Goal: Information Seeking & Learning: Learn about a topic

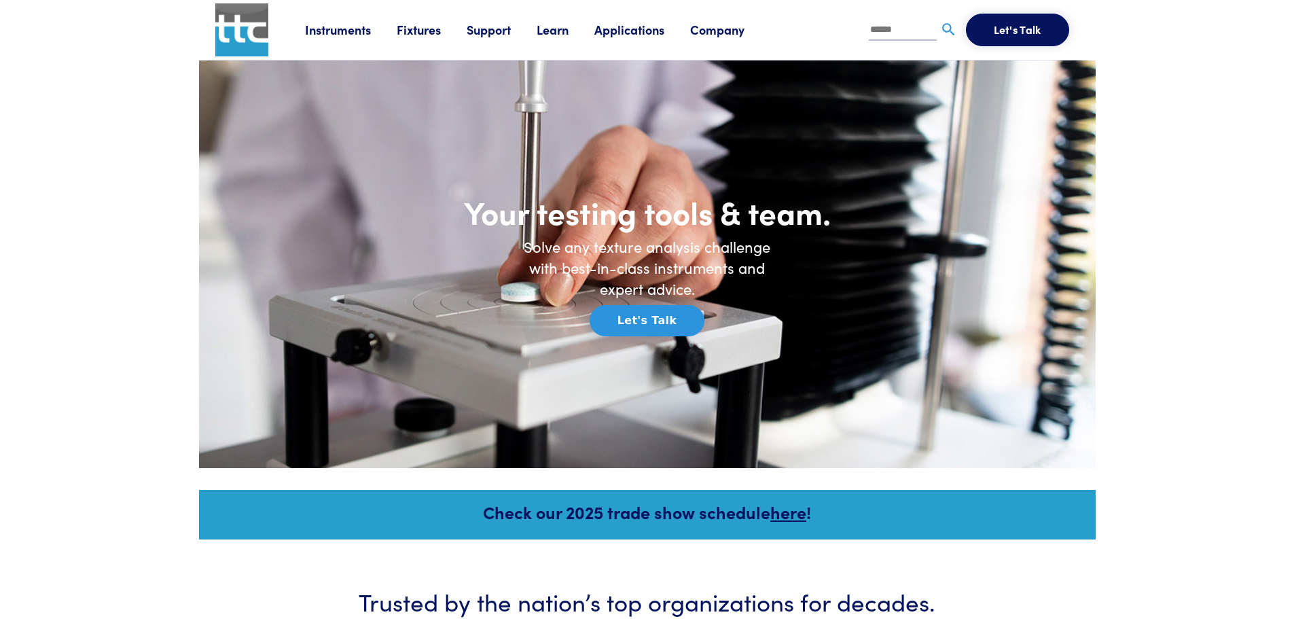
click at [560, 30] on link "Learn" at bounding box center [566, 29] width 58 height 17
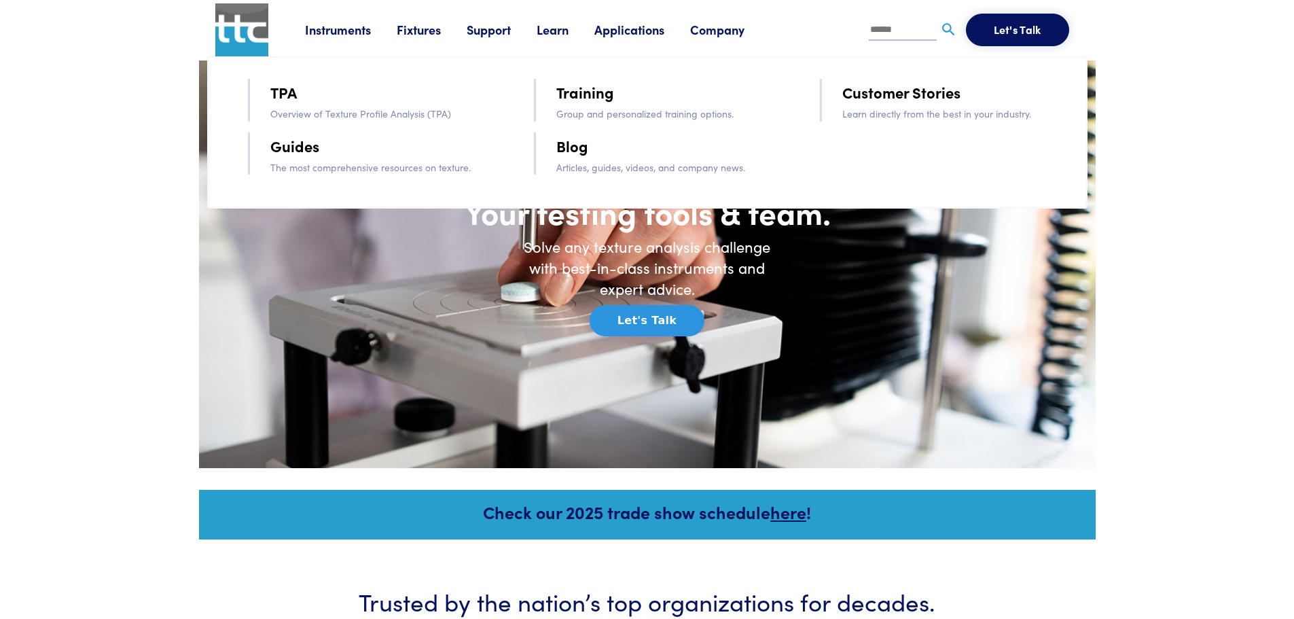
click at [287, 149] on link "Guides" at bounding box center [294, 146] width 49 height 24
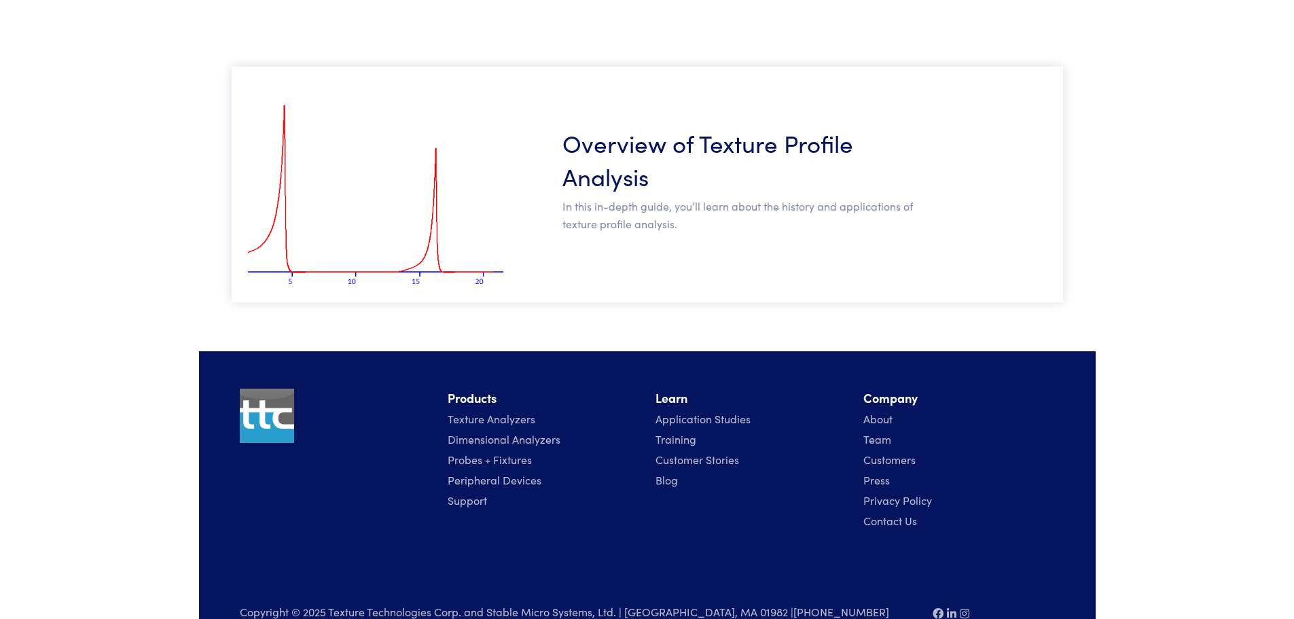
scroll to position [226, 0]
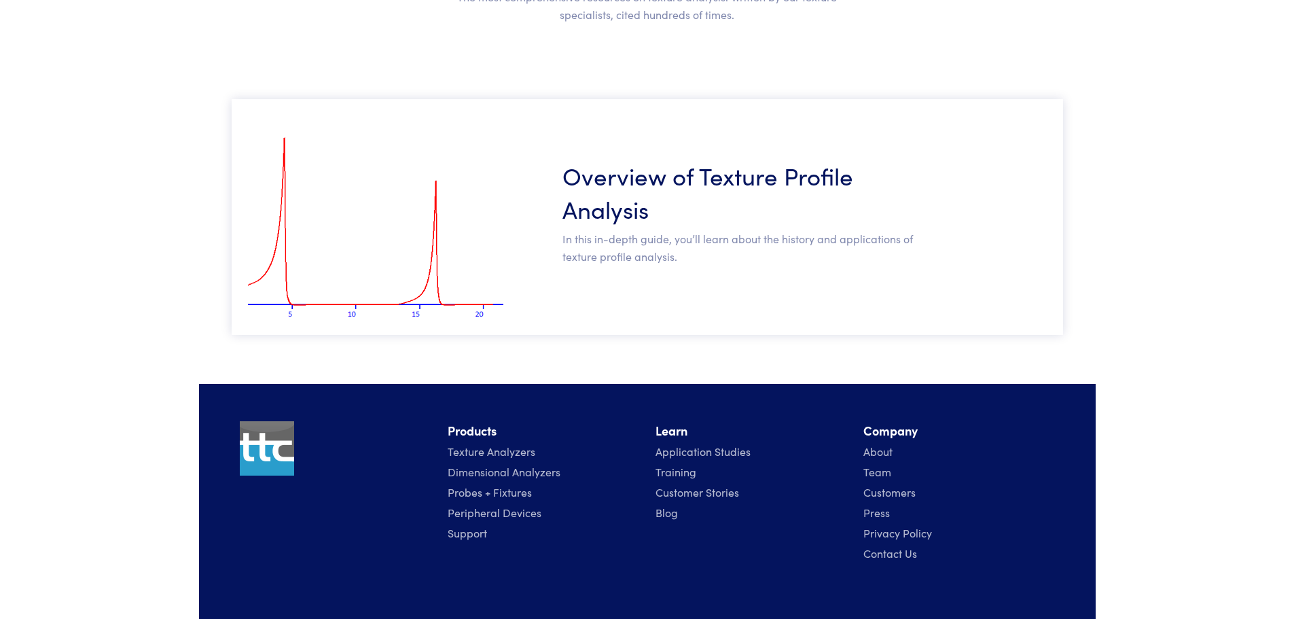
click at [734, 453] on link "Application Studies" at bounding box center [702, 451] width 95 height 15
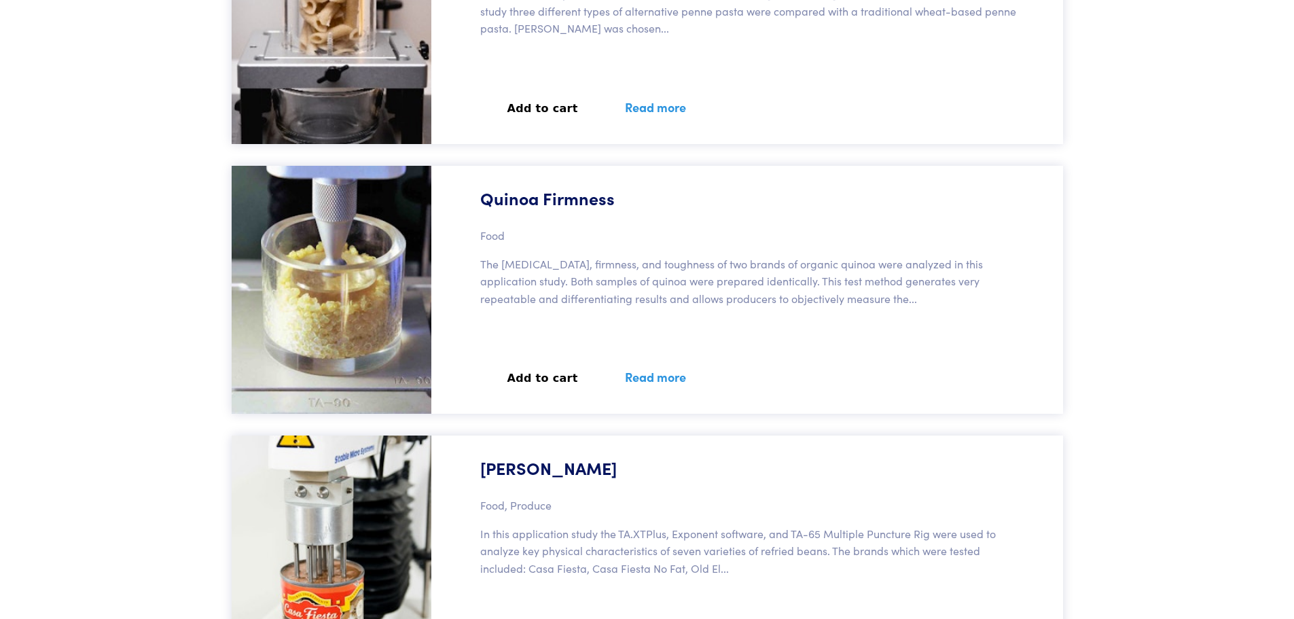
scroll to position [20988, 0]
